Goal: Task Accomplishment & Management: Manage account settings

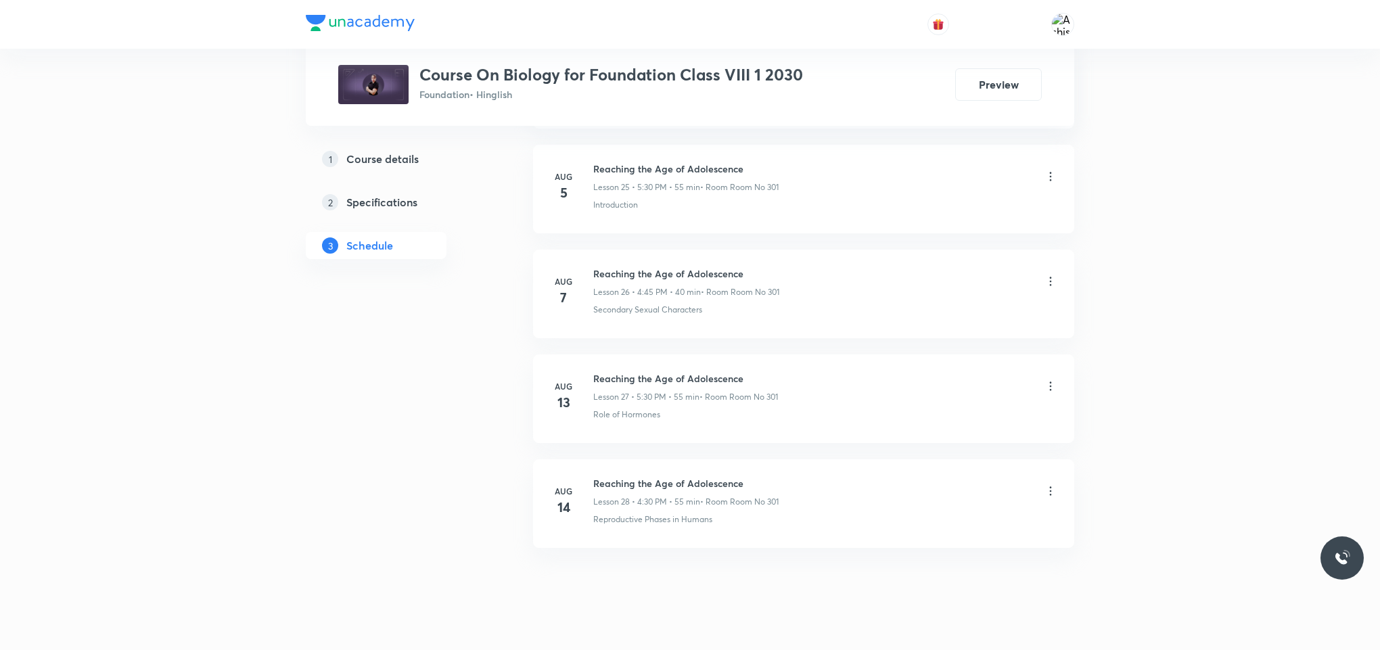
scroll to position [3392, 0]
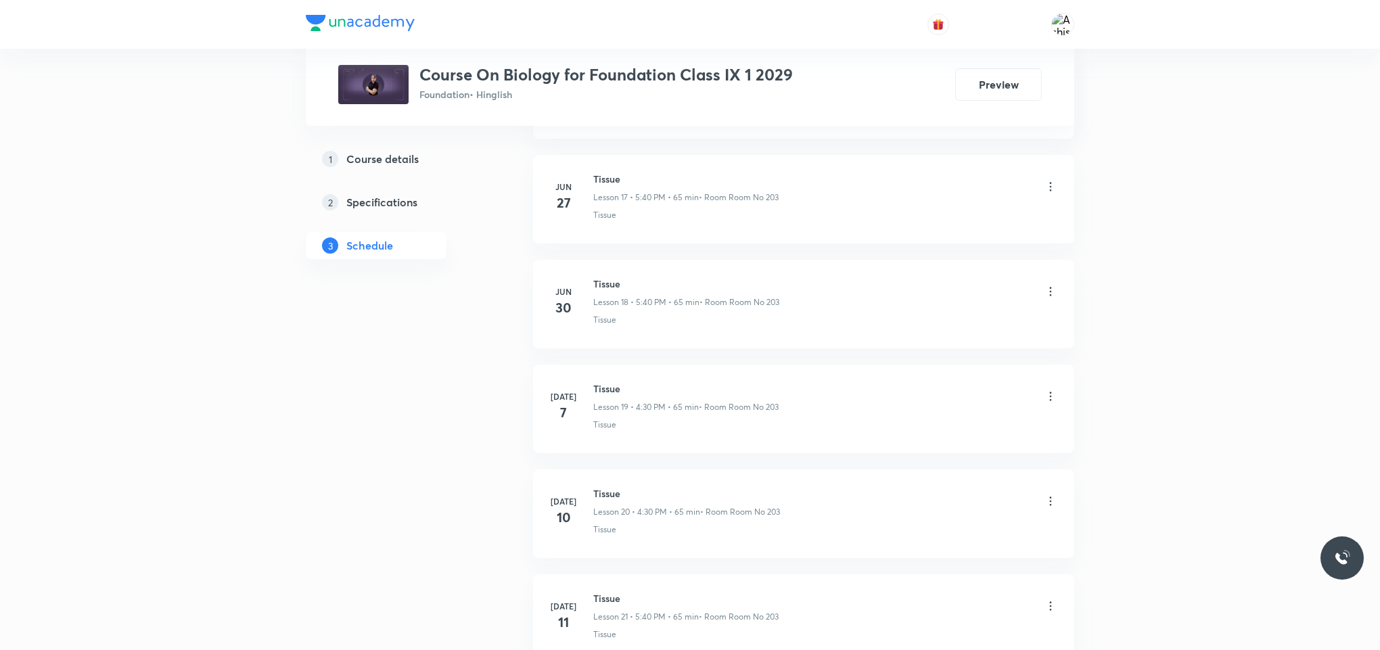
scroll to position [2485, 0]
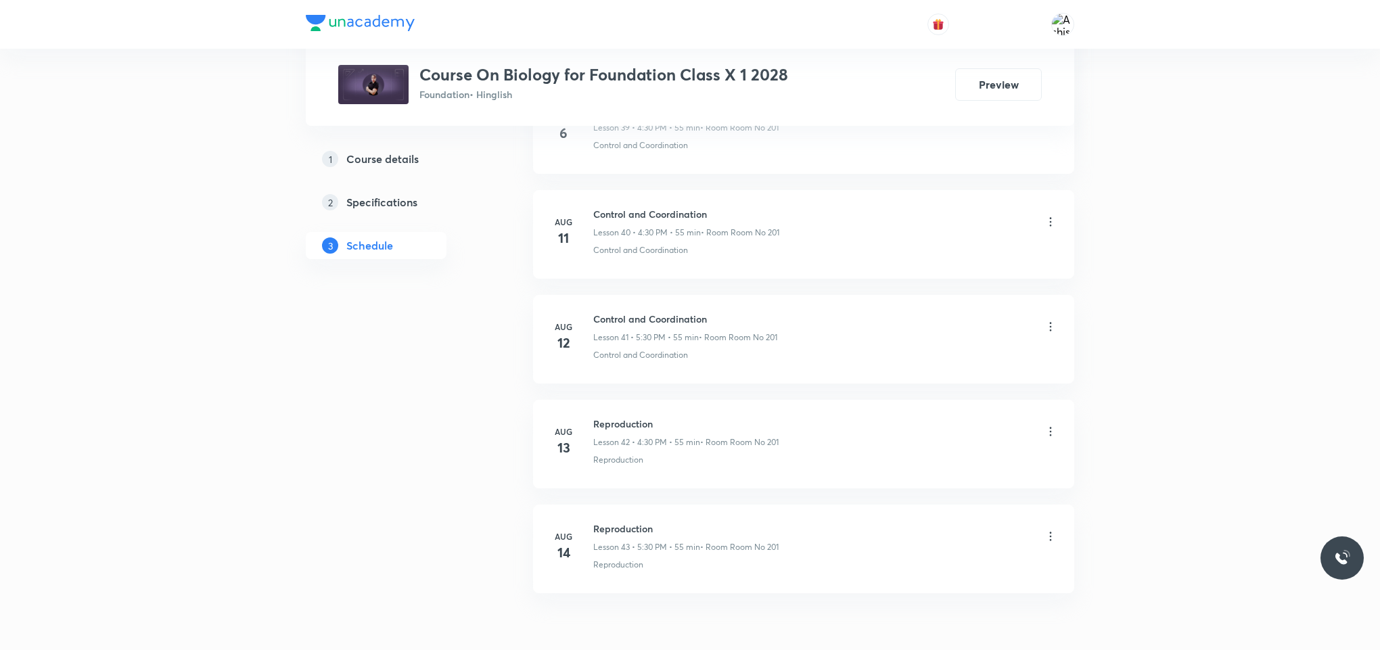
scroll to position [4973, 0]
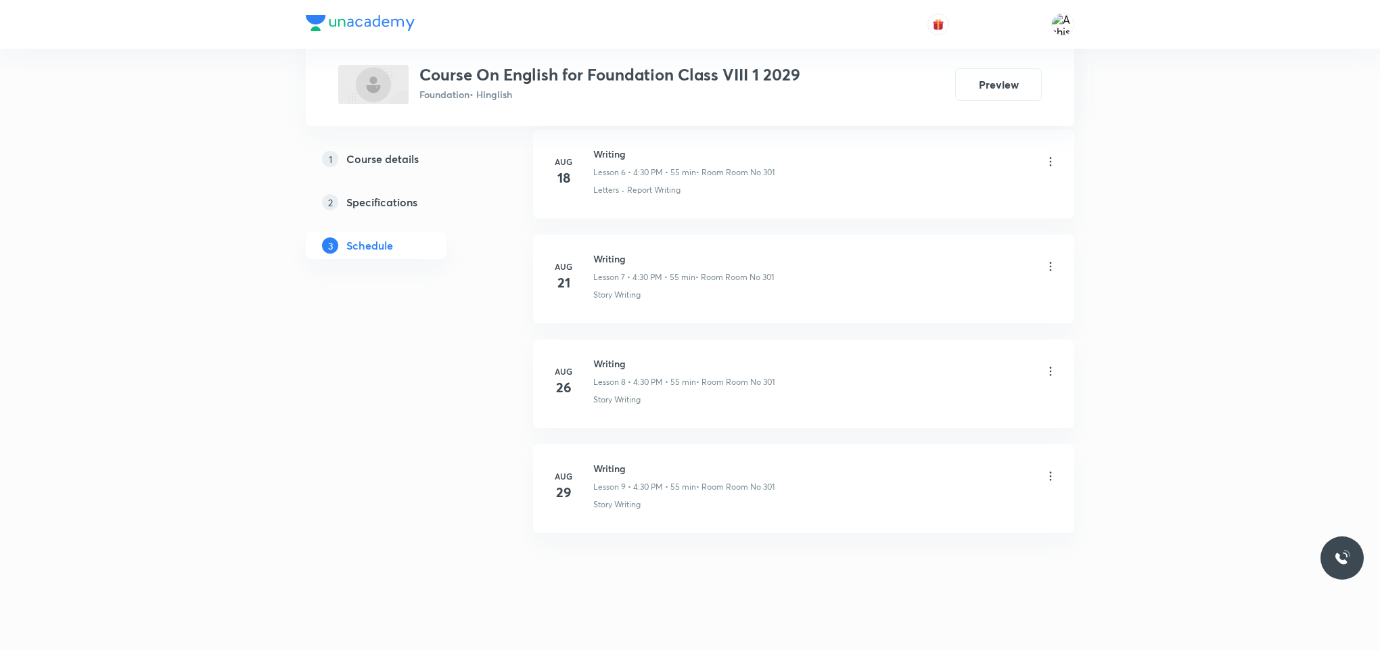
scroll to position [1386, 0]
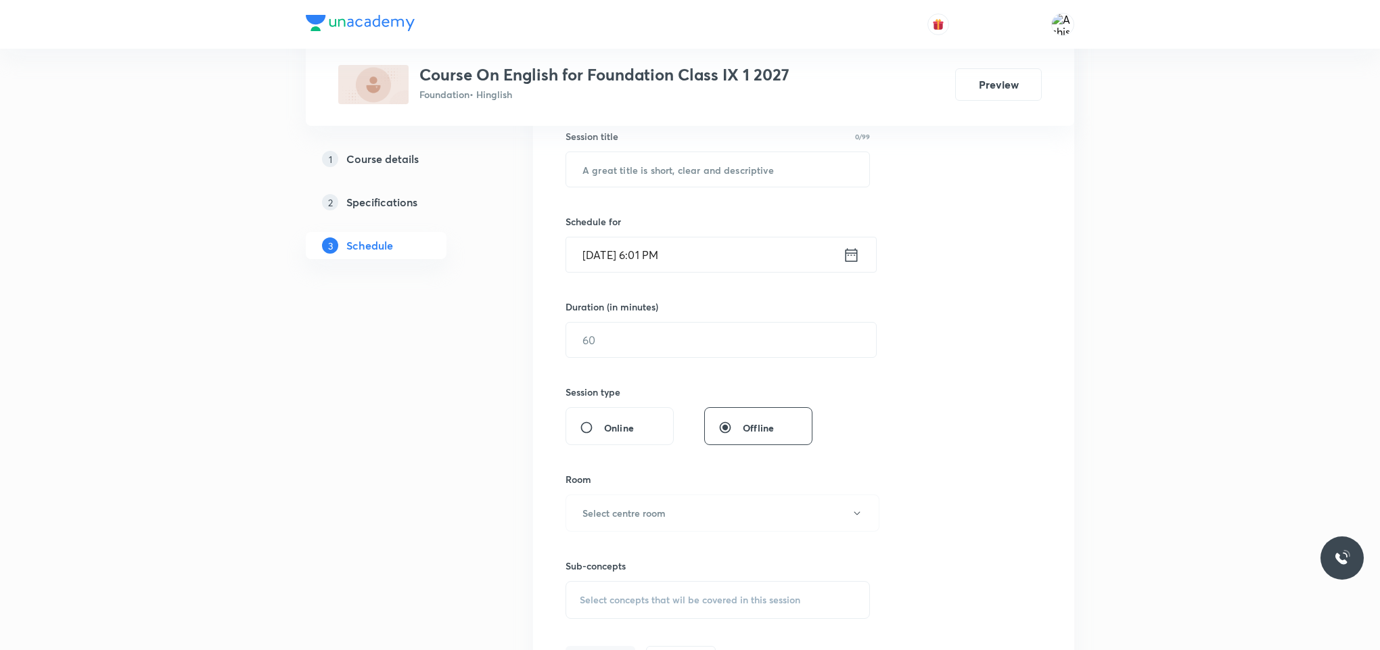
scroll to position [542, 0]
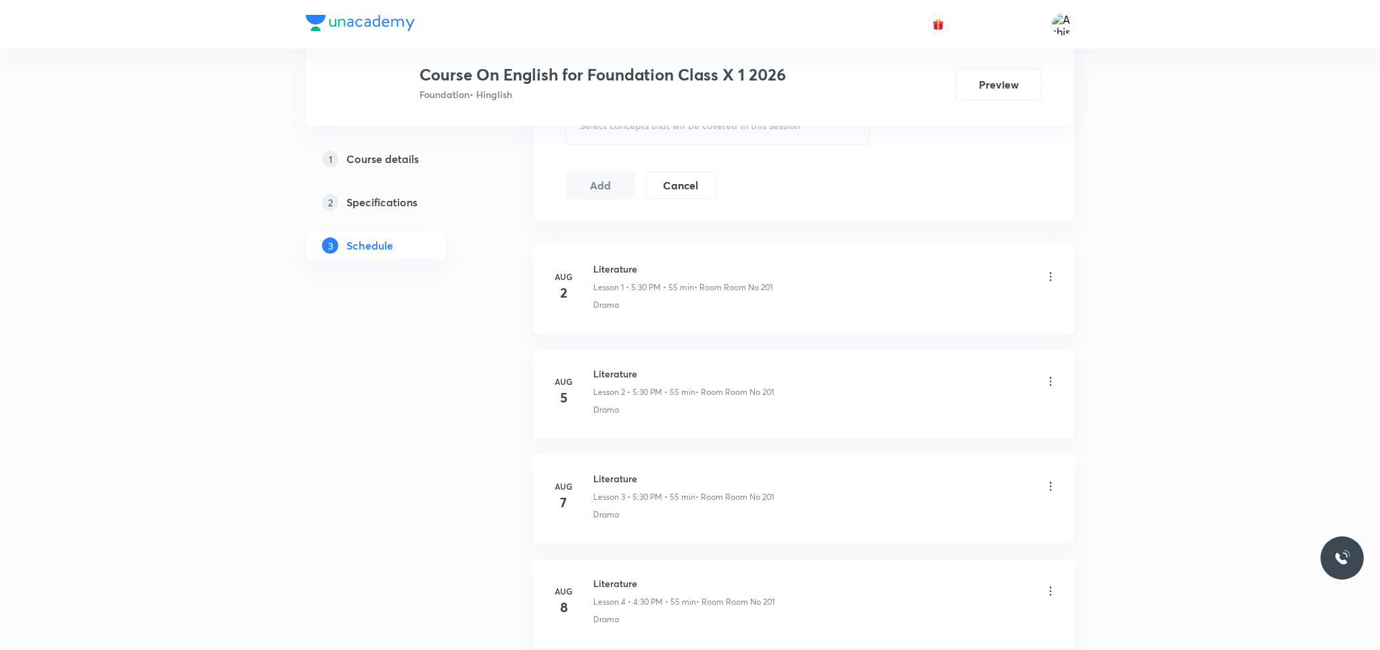
scroll to position [976, 0]
